Goal: Task Accomplishment & Management: Use online tool/utility

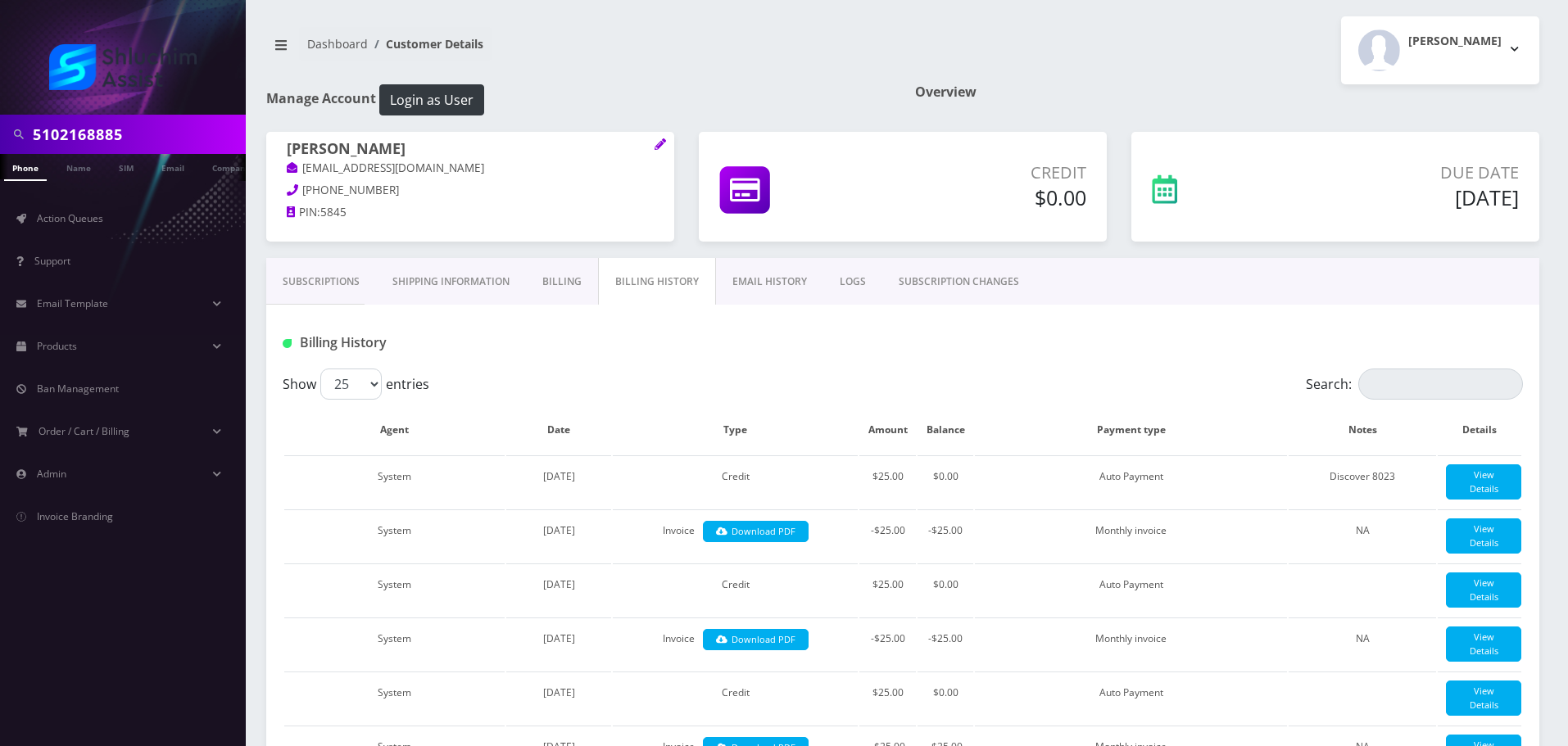
scroll to position [1912, 0]
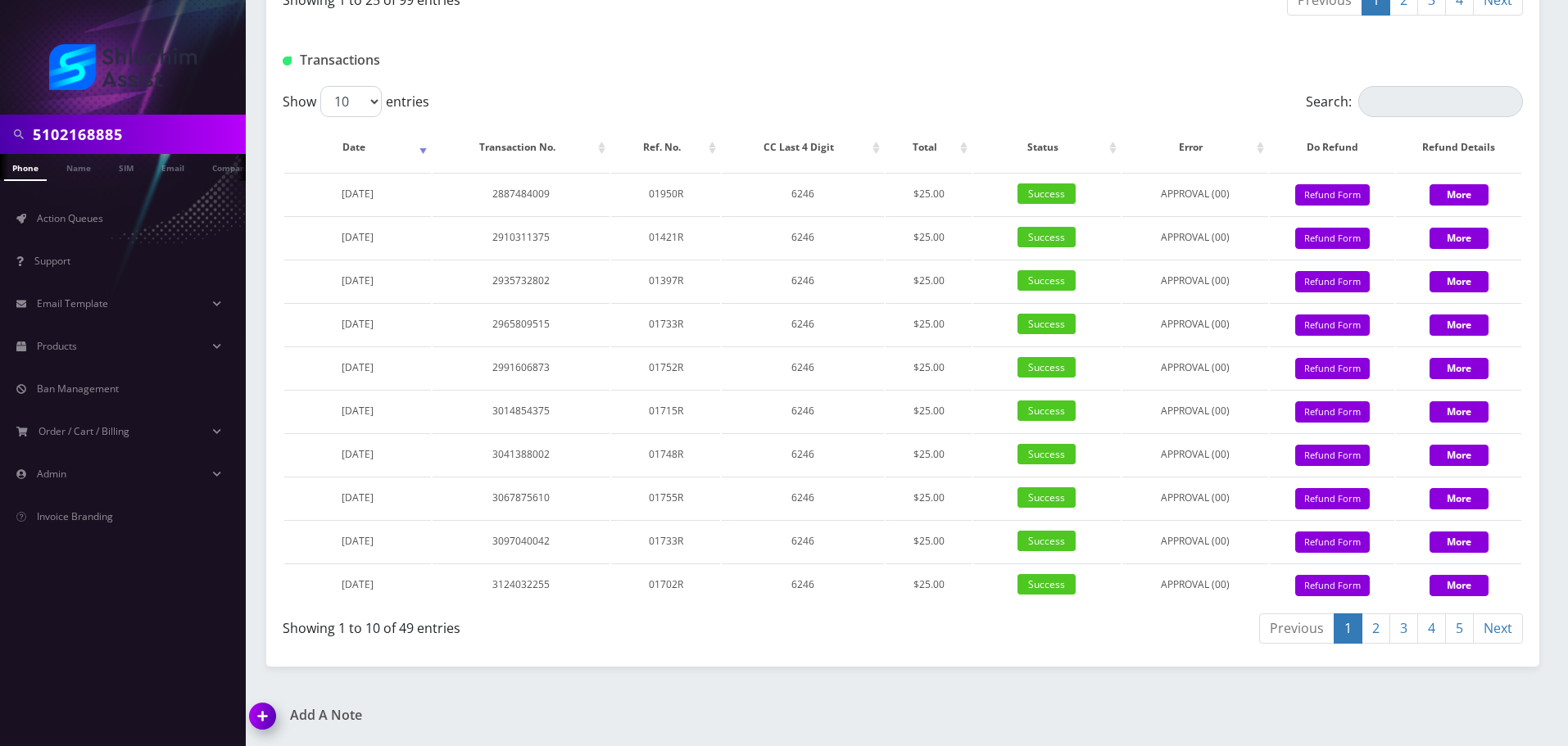
click at [103, 126] on input "5102168885" at bounding box center [137, 134] width 209 height 31
type input "9294058690"
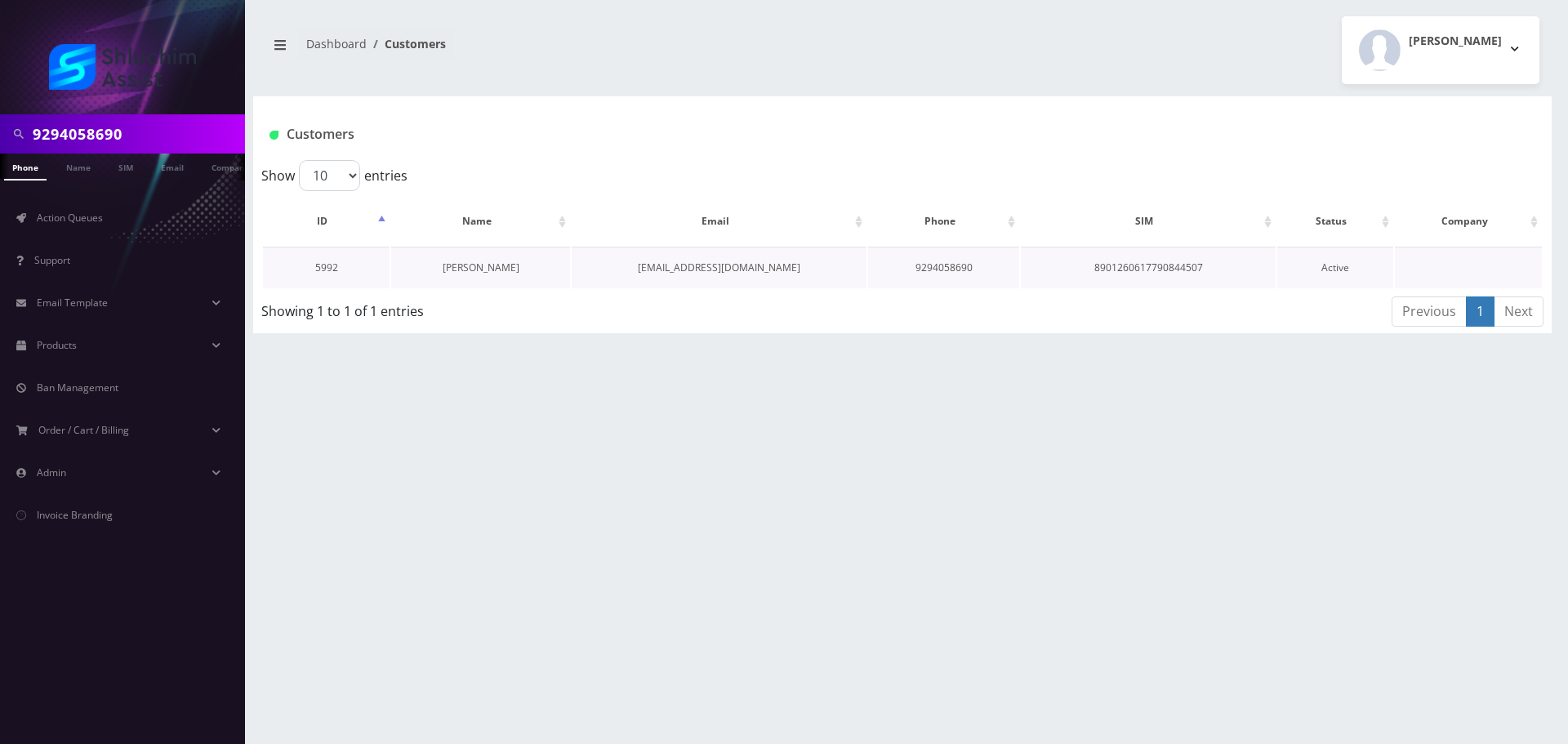
click at [490, 269] on link "[PERSON_NAME]" at bounding box center [480, 267] width 76 height 14
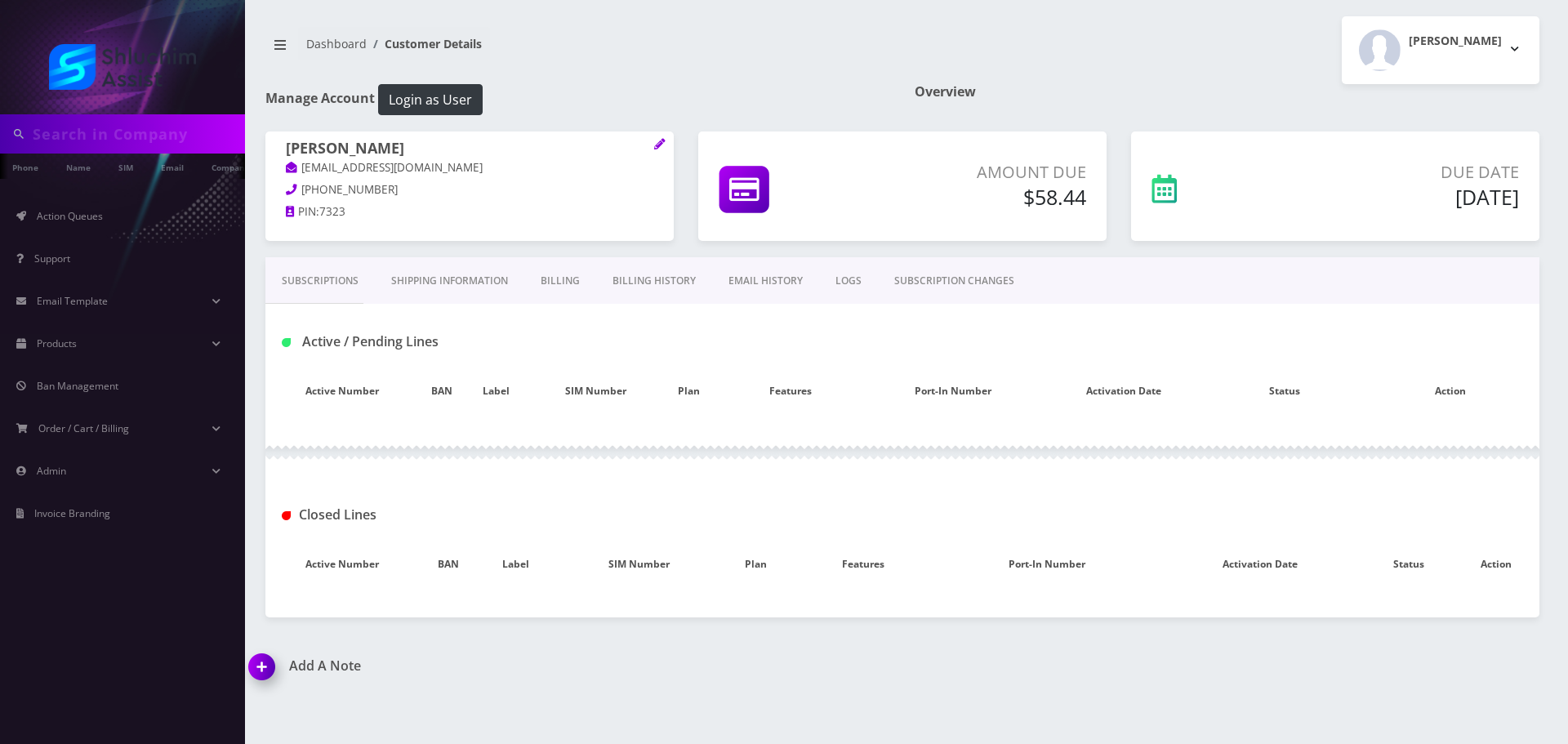
type input "9294058690"
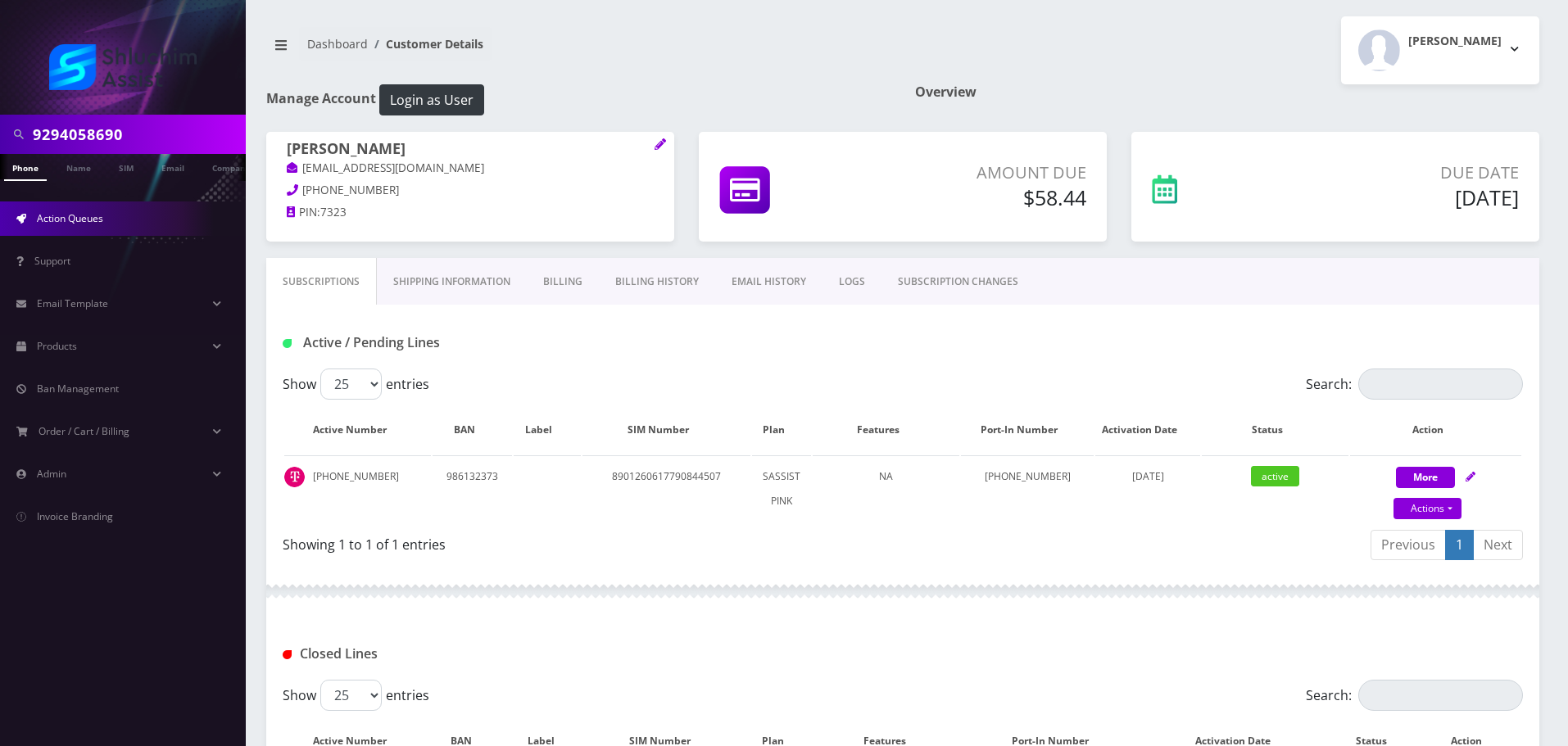
click at [110, 225] on link "Action Queues" at bounding box center [123, 218] width 246 height 35
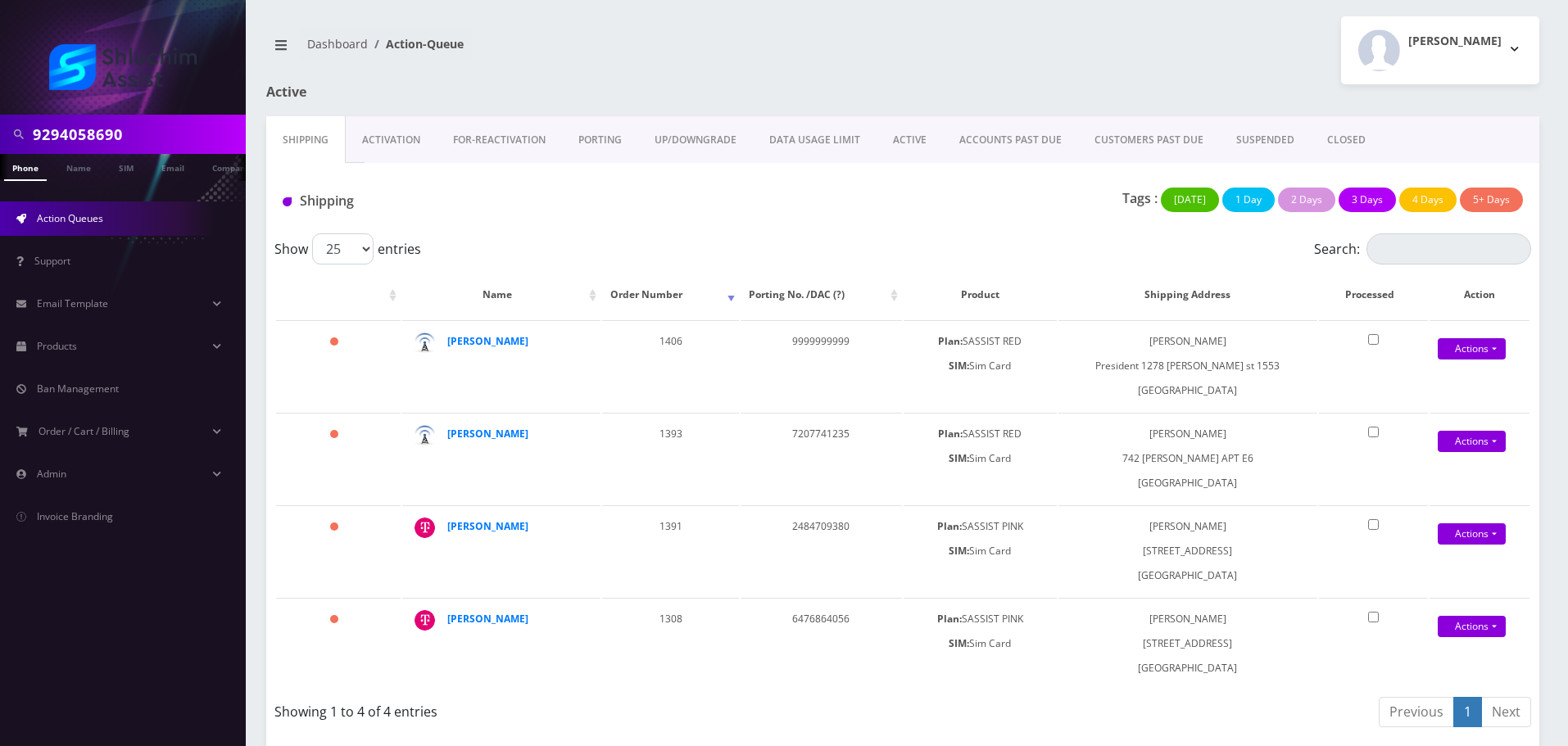
click at [883, 146] on link "ACTIVE" at bounding box center [909, 140] width 67 height 47
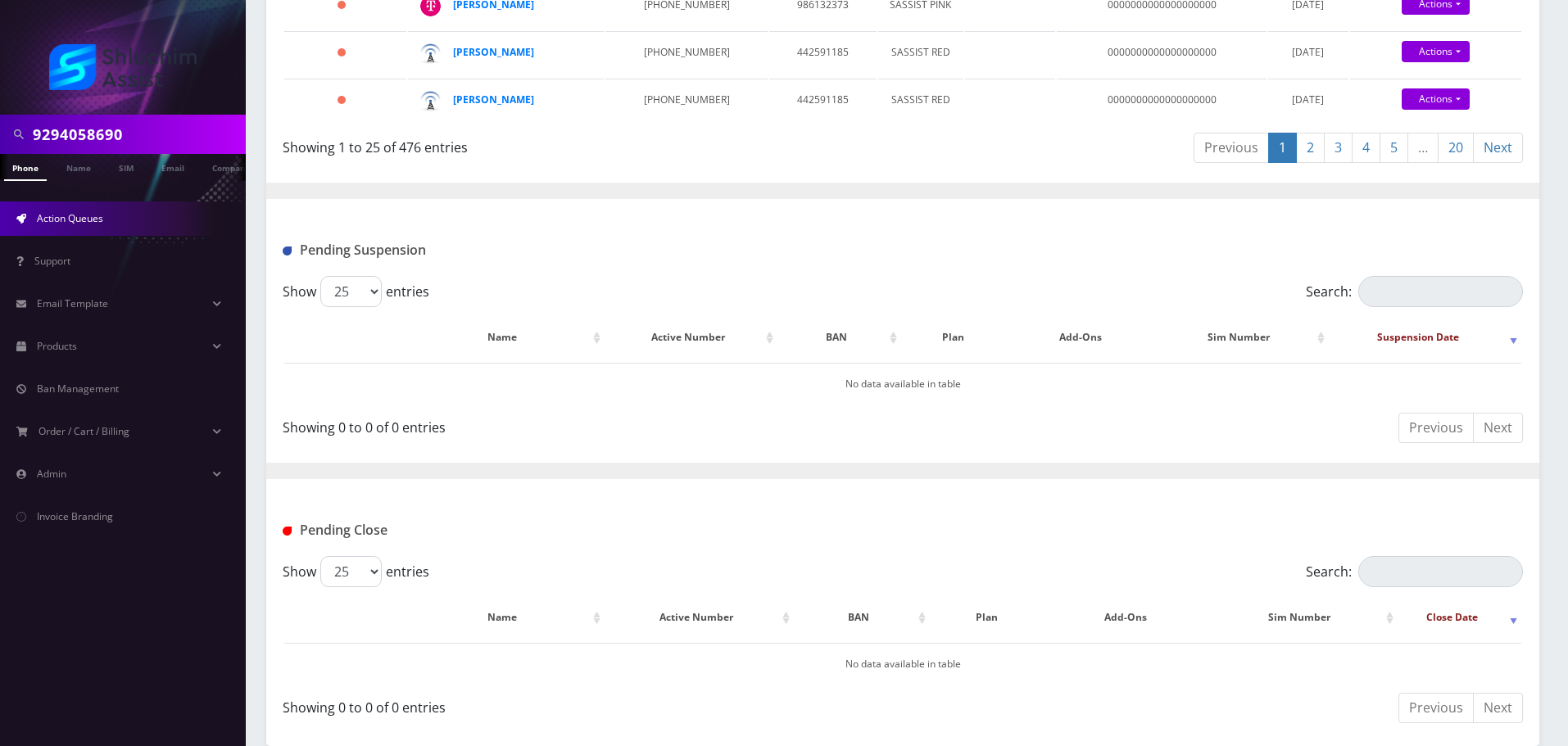
scroll to position [1519, 0]
click at [1454, 144] on link "20" at bounding box center [1455, 148] width 36 height 30
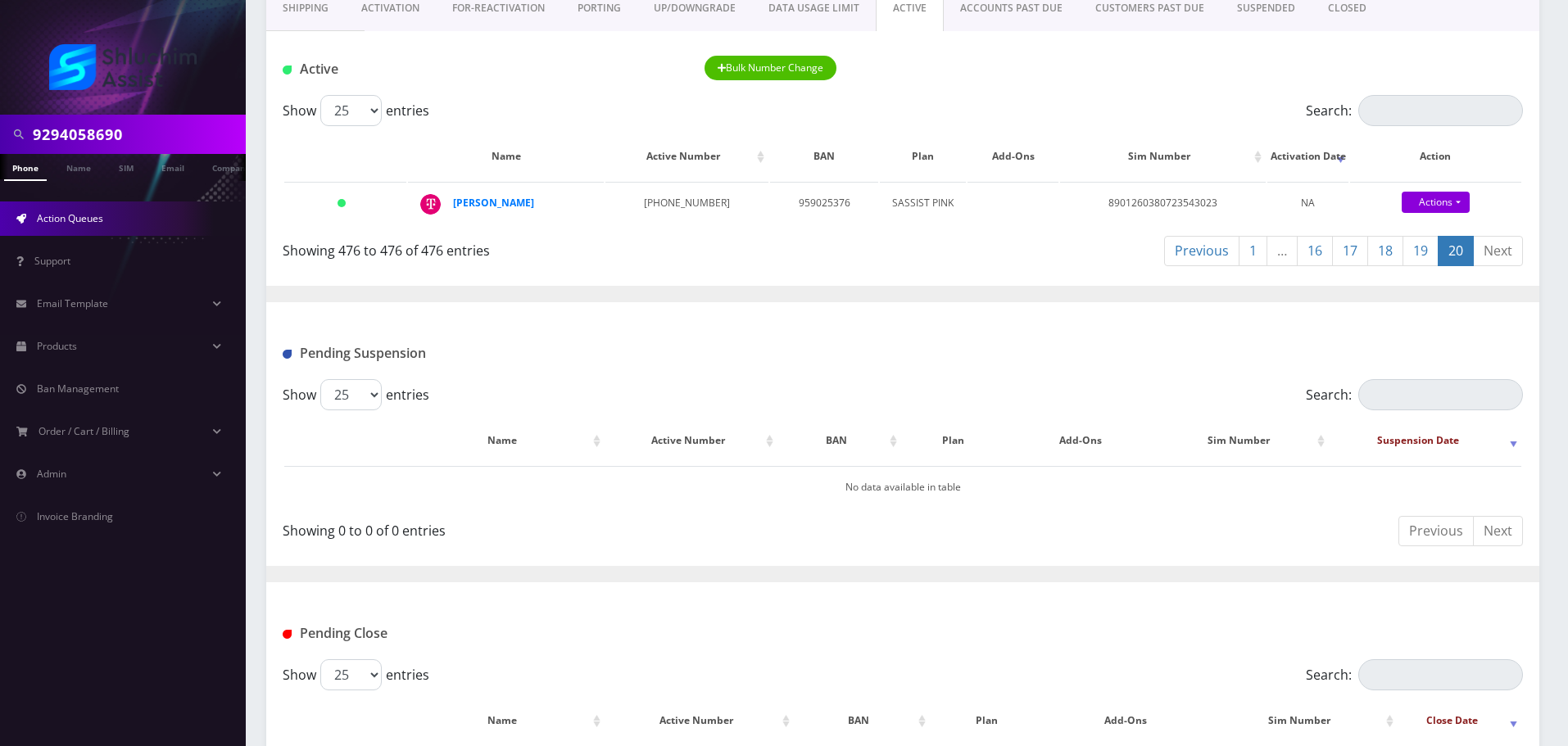
scroll to position [0, 0]
